Goal: Use online tool/utility: Utilize a website feature to perform a specific function

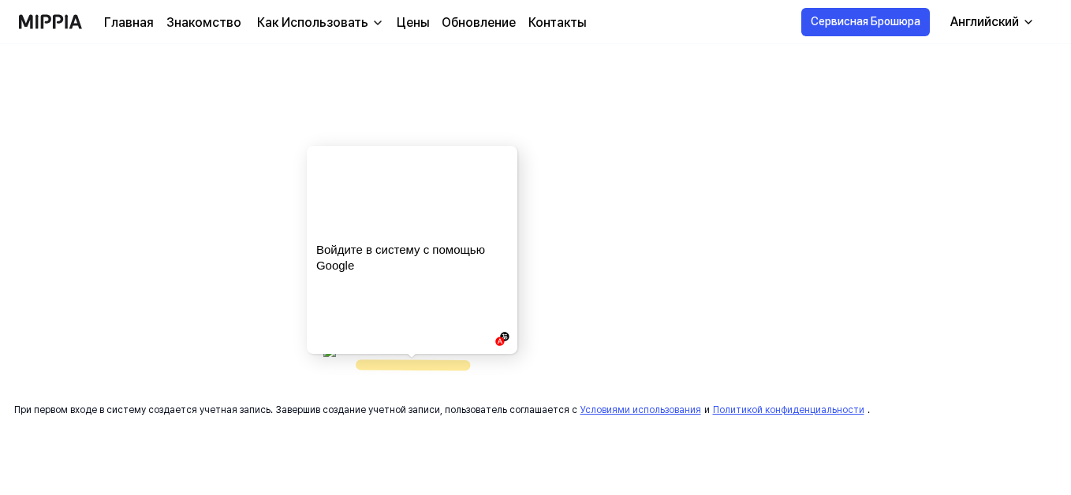
click at [389, 365] on icon at bounding box center [413, 365] width 104 height 1
click at [394, 366] on icon at bounding box center [413, 365] width 104 height 1
click at [397, 365] on icon at bounding box center [413, 365] width 104 height 1
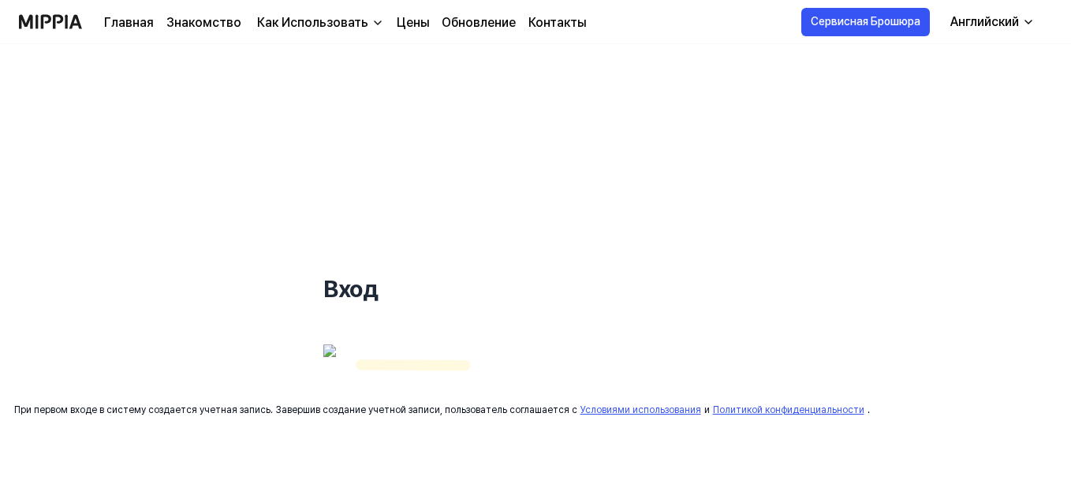
click at [345, 363] on img at bounding box center [441, 364] width 237 height 39
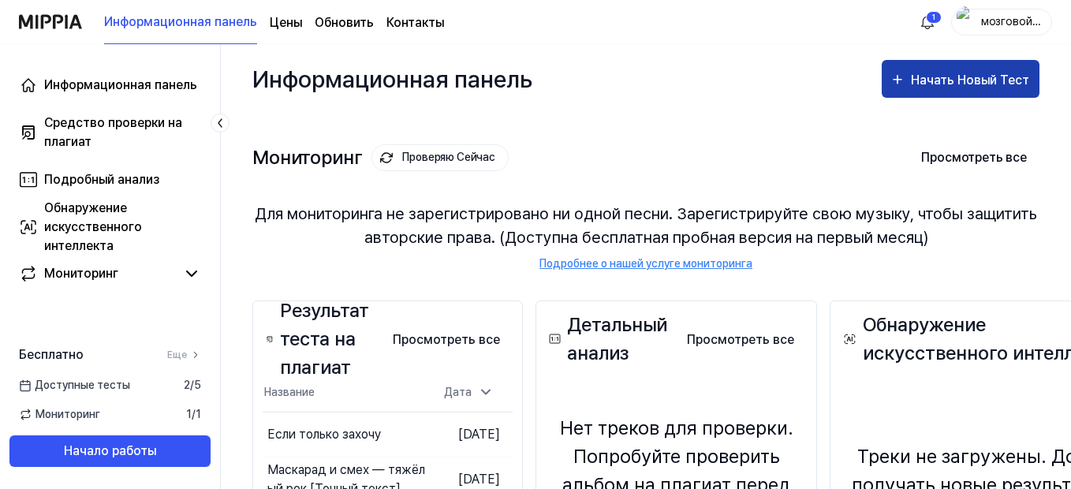
click at [954, 78] on div "Начать Новый Тест" at bounding box center [971, 80] width 121 height 21
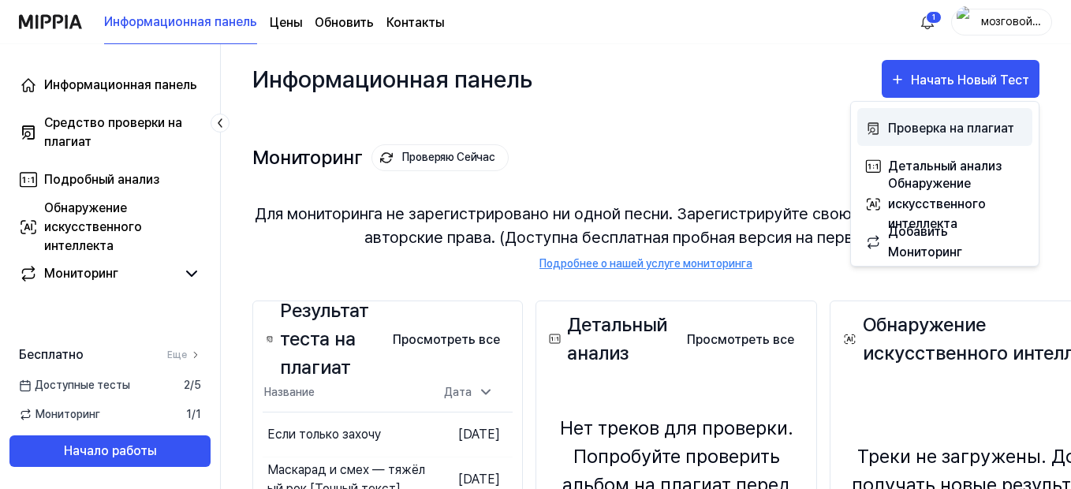
click at [920, 124] on div "Проверка на плагиат" at bounding box center [956, 128] width 137 height 21
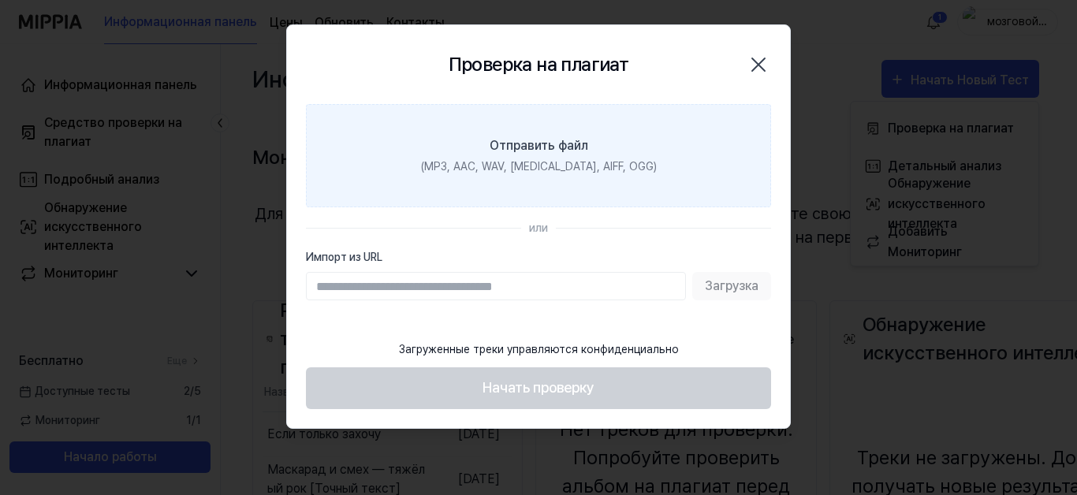
click at [325, 145] on label "Отправить файл (MP3, AAC, WAV, FLAC, AIFF, OGG)" at bounding box center [538, 155] width 465 height 103
click at [0, 0] on input "Отправить файл (MP3, AAC, WAV, FLAC, AIFF, OGG)" at bounding box center [0, 0] width 0 height 0
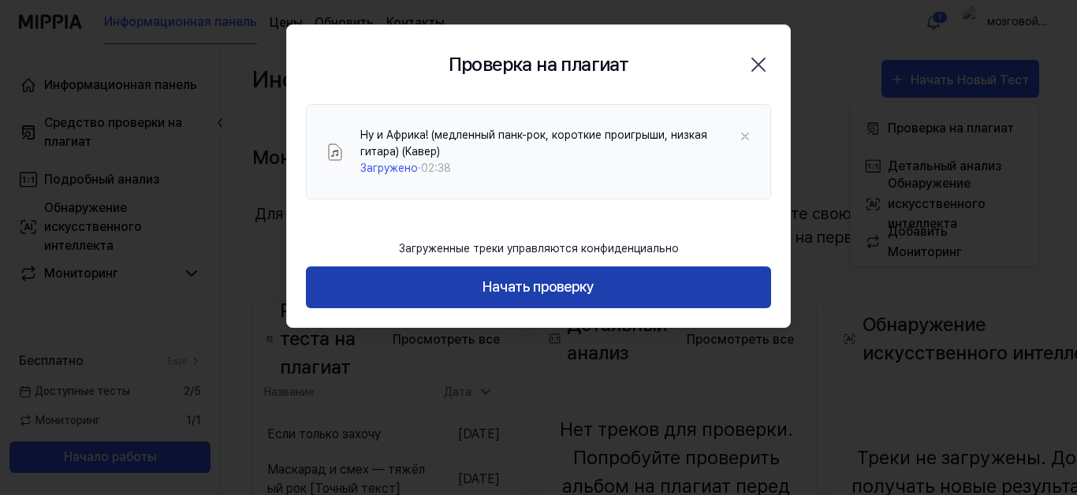
click at [530, 283] on button "Начать проверку" at bounding box center [538, 288] width 465 height 42
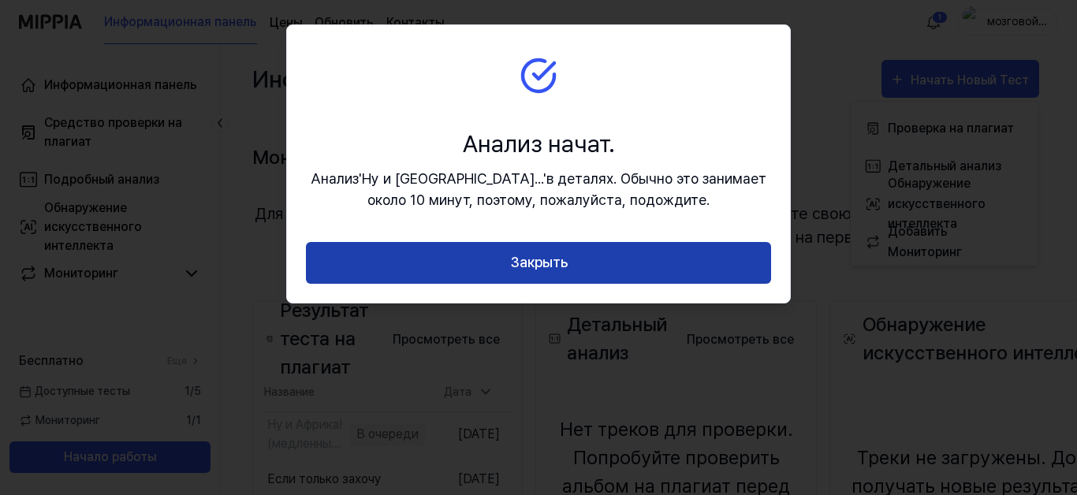
click at [539, 263] on button "Закрыть" at bounding box center [538, 263] width 465 height 42
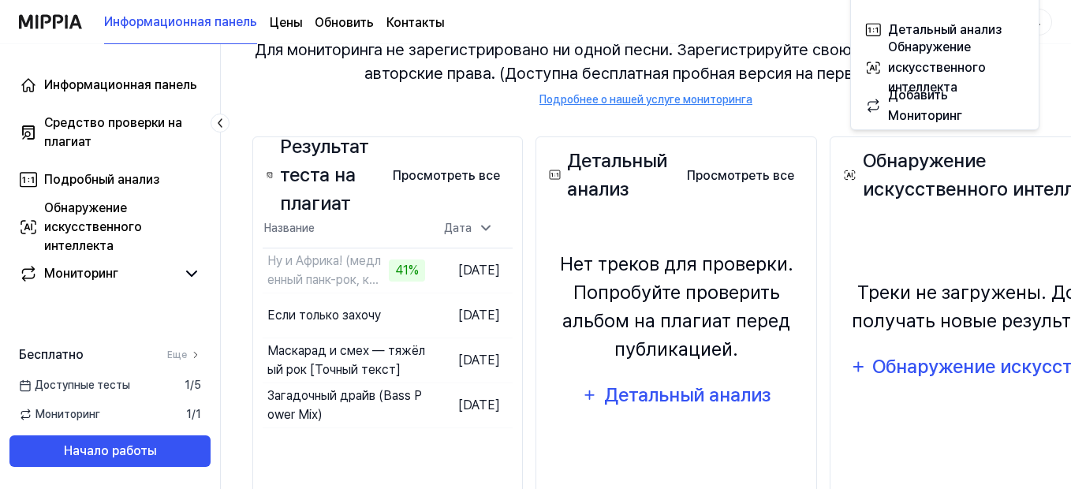
scroll to position [136, 0]
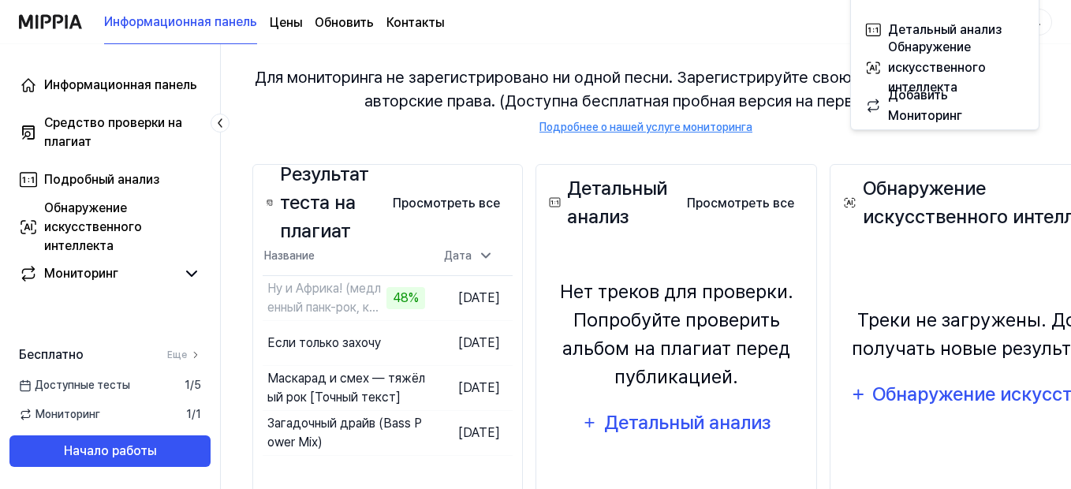
click at [395, 221] on div "Результат теста на плагиат Просмотреть все" at bounding box center [388, 203] width 250 height 44
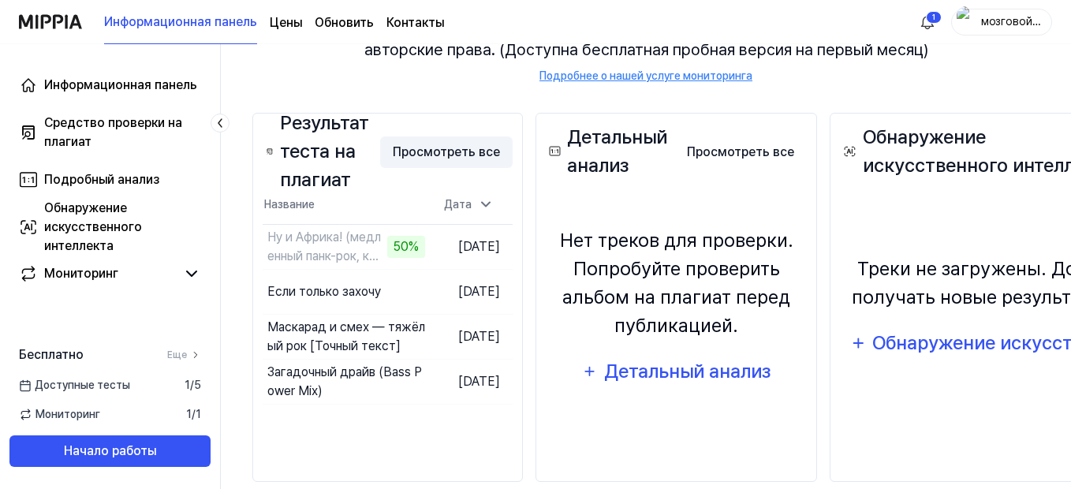
scroll to position [215, 0]
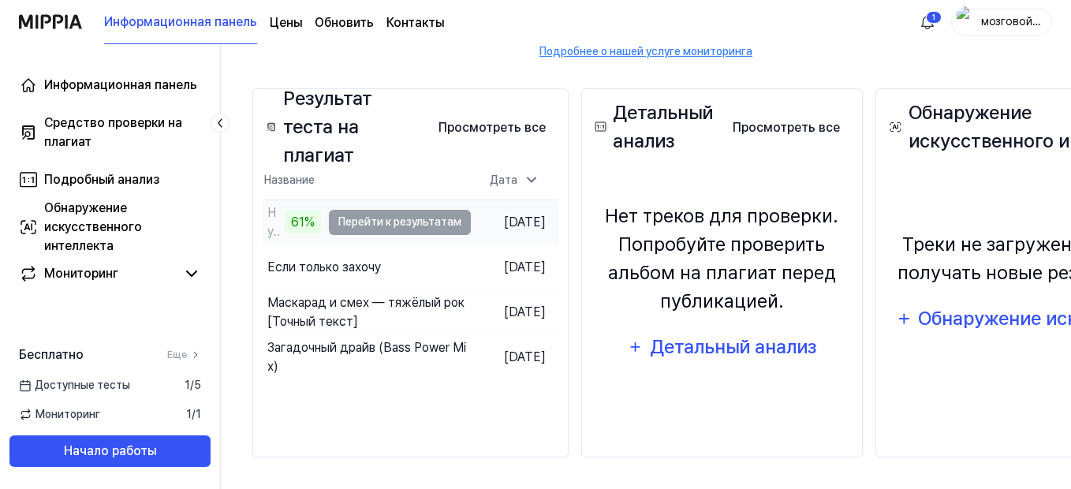
click at [370, 218] on td "Ну и Африка! (медленный панк-рок, короткие проигрыши, низкая гитара) (Кавер) 61…" at bounding box center [367, 222] width 208 height 44
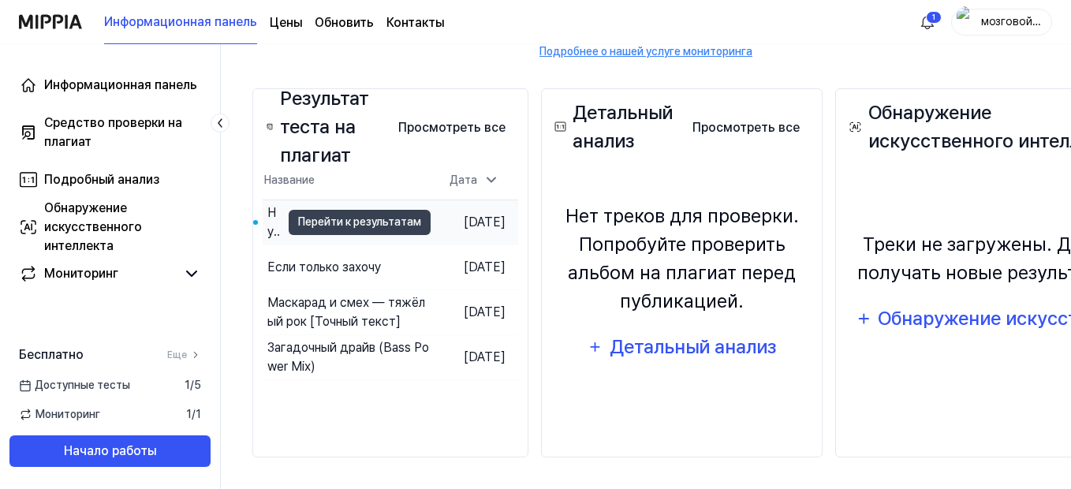
click at [370, 218] on button "Перейти к результатам" at bounding box center [360, 222] width 142 height 25
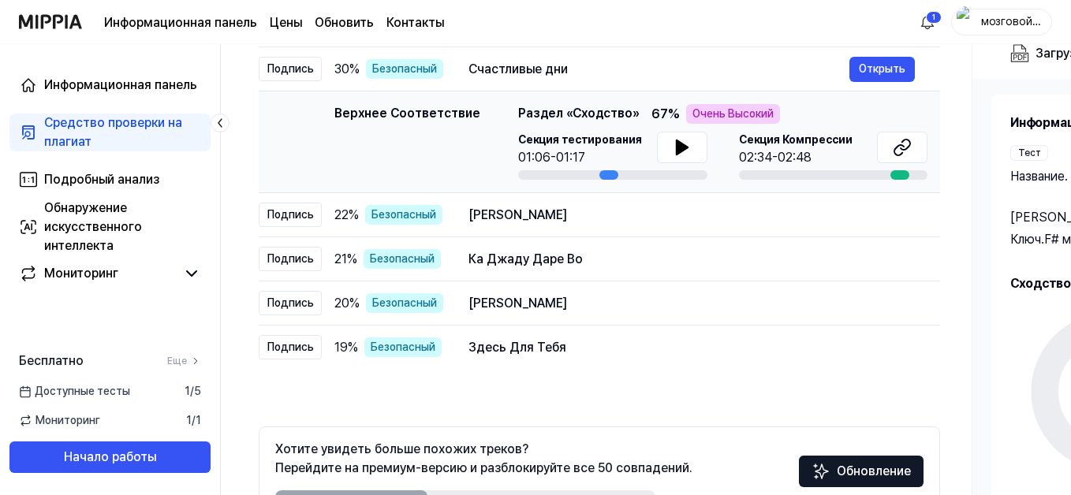
scroll to position [300, 0]
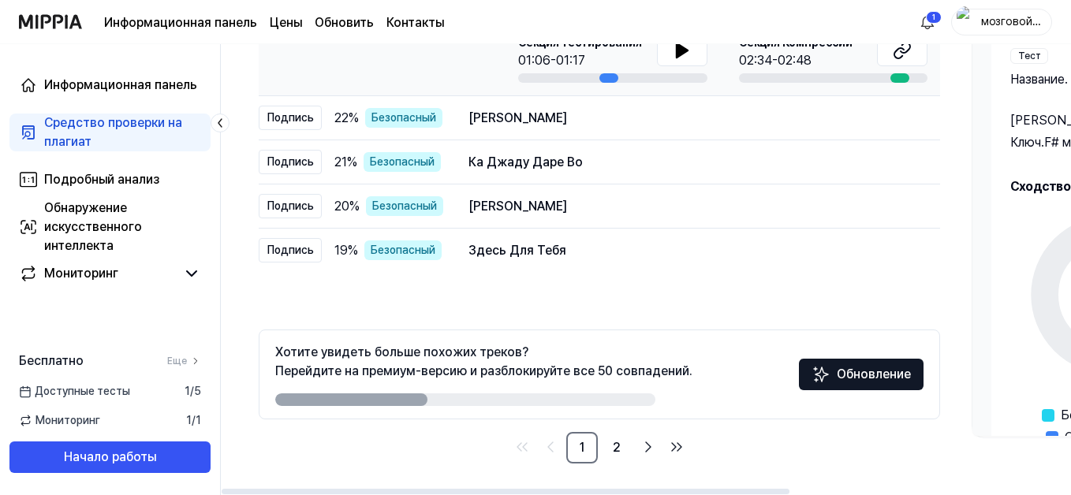
click at [422, 488] on div at bounding box center [506, 492] width 568 height 6
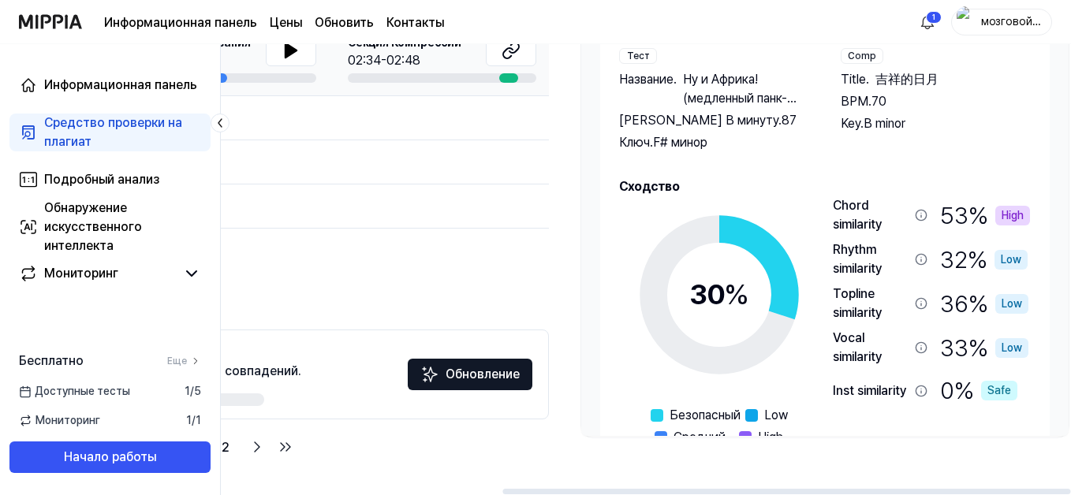
scroll to position [0, 421]
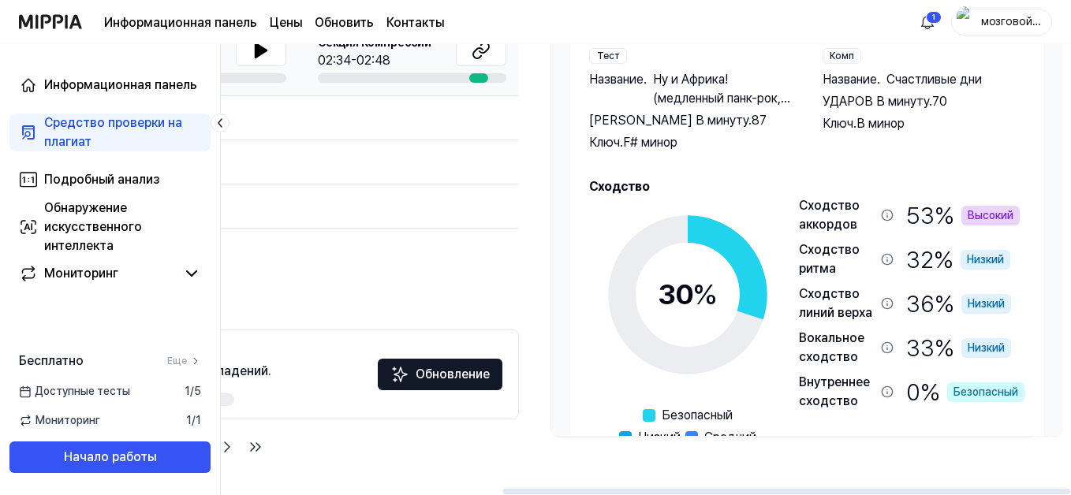
drag, startPoint x: 422, startPoint y: 491, endPoint x: 777, endPoint y: 526, distance: 356.6
click at [777, 488] on div at bounding box center [786, 492] width 568 height 6
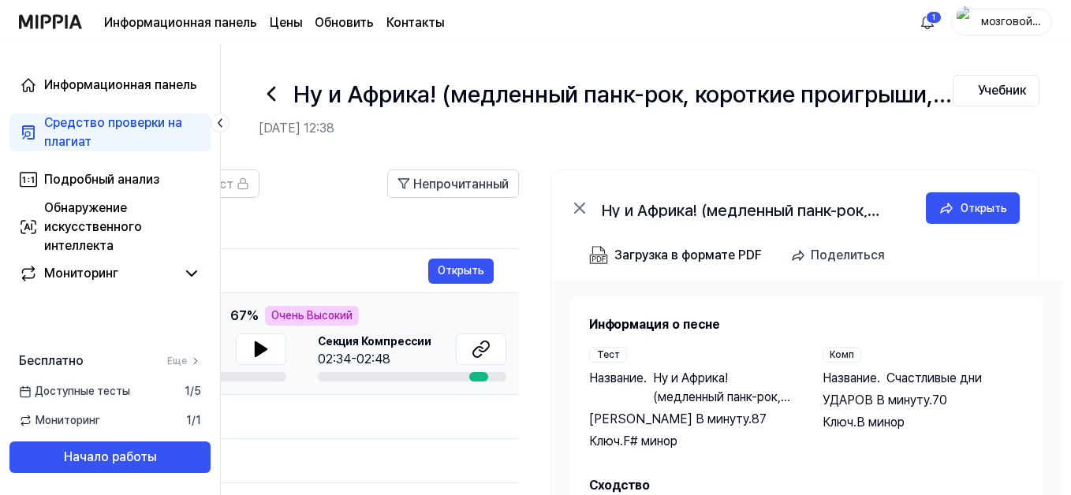
scroll to position [0, 0]
